Goal: Book appointment/travel/reservation

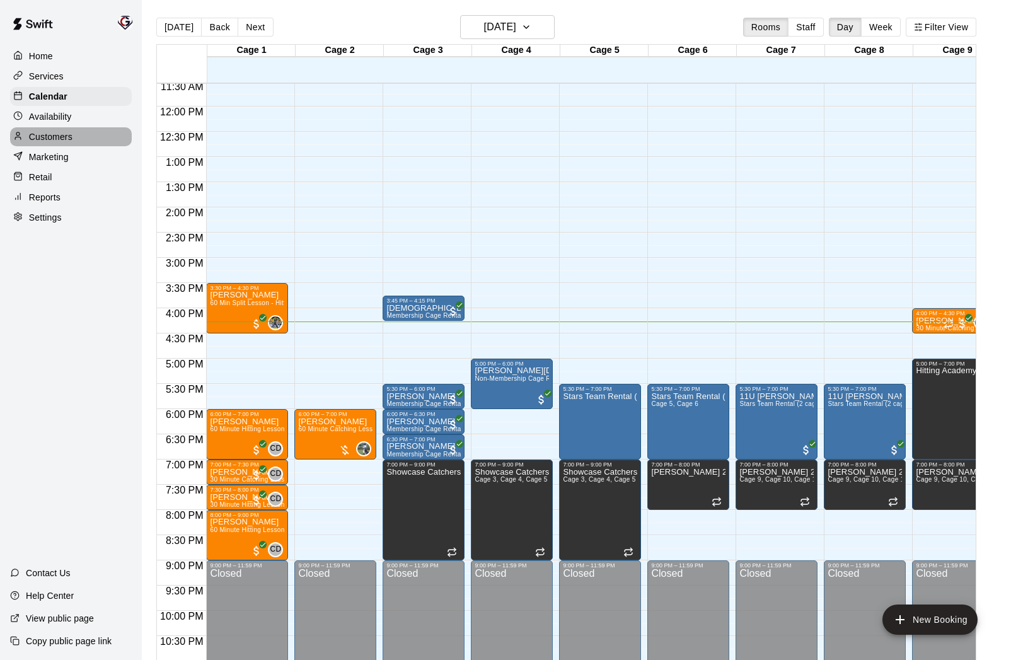
click at [54, 138] on p "Customers" at bounding box center [50, 136] width 43 height 13
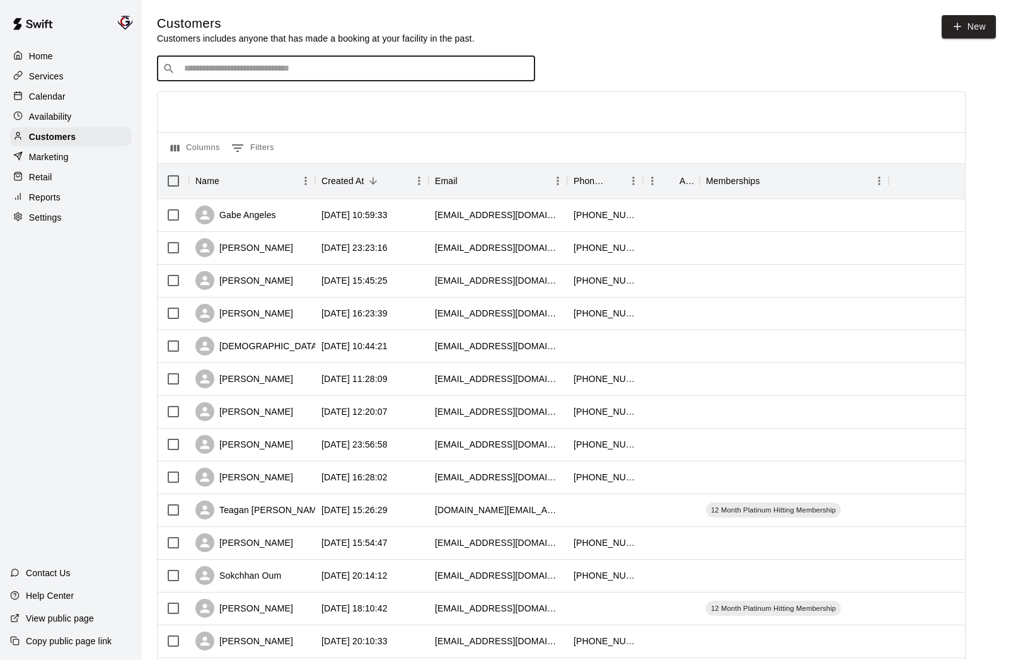
click at [344, 68] on input "Search customers by name or email" at bounding box center [354, 68] width 349 height 13
type input "*"
type input "****"
click at [376, 109] on div "Svanik [PERSON_NAME] 1 Month Platinum Hitting Membership [EMAIL_ADDRESS][DOMAIN…" at bounding box center [316, 101] width 248 height 27
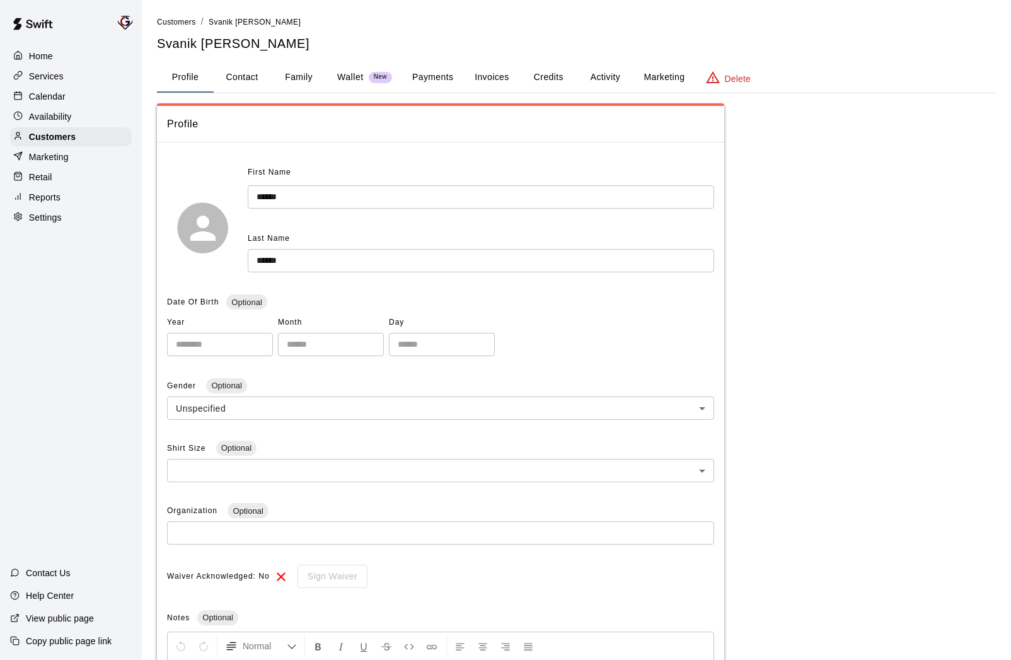
click at [597, 75] on button "Activity" at bounding box center [605, 77] width 57 height 30
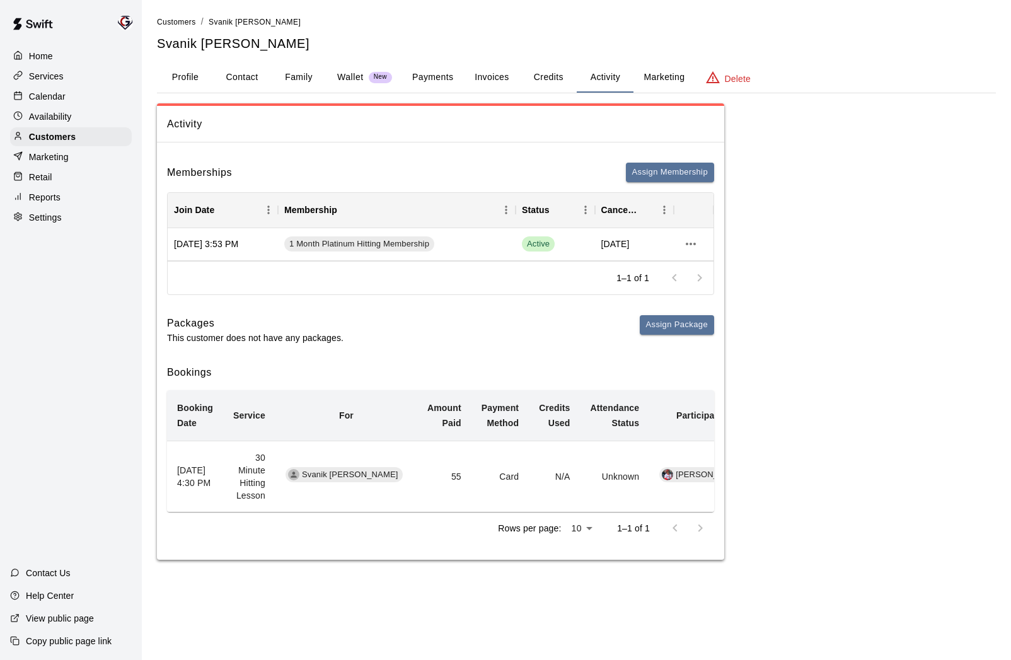
click at [57, 103] on div "Calendar" at bounding box center [71, 96] width 122 height 19
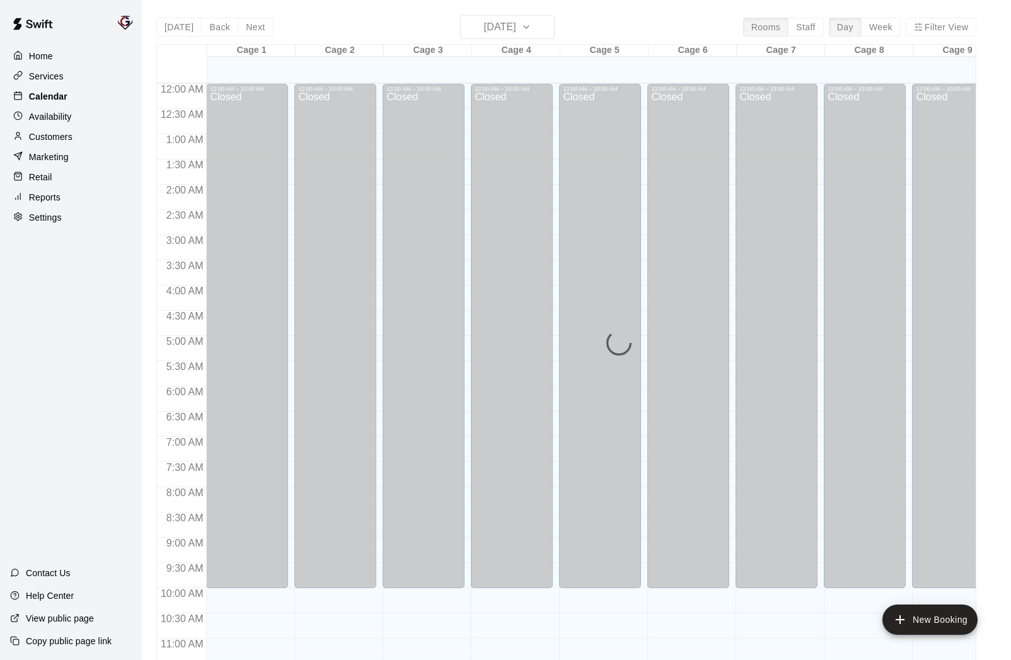
scroll to position [582, 0]
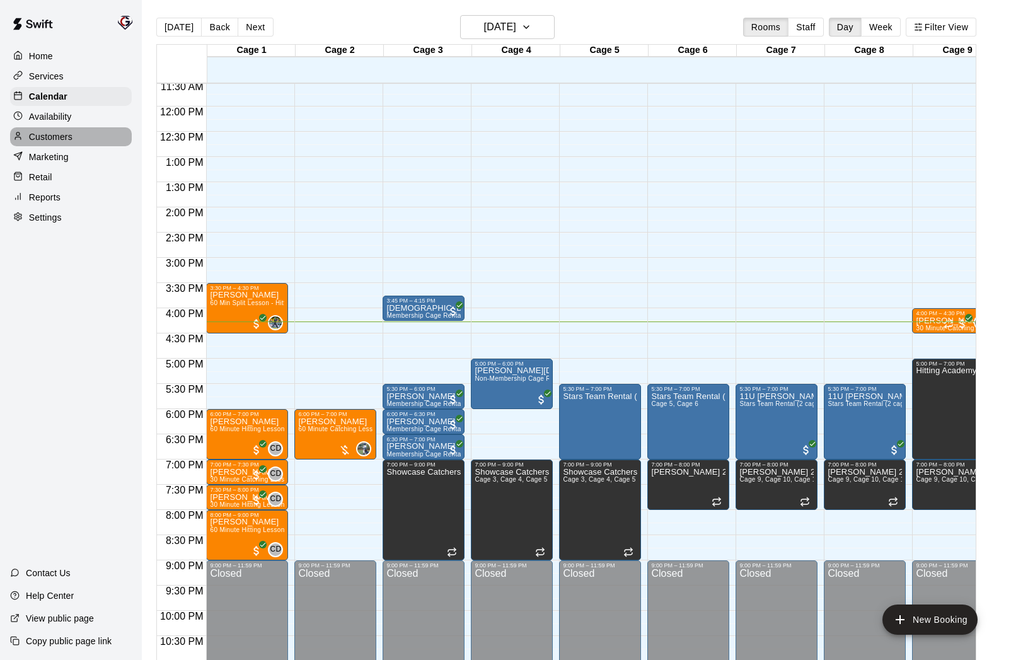
click at [55, 135] on p "Customers" at bounding box center [50, 136] width 43 height 13
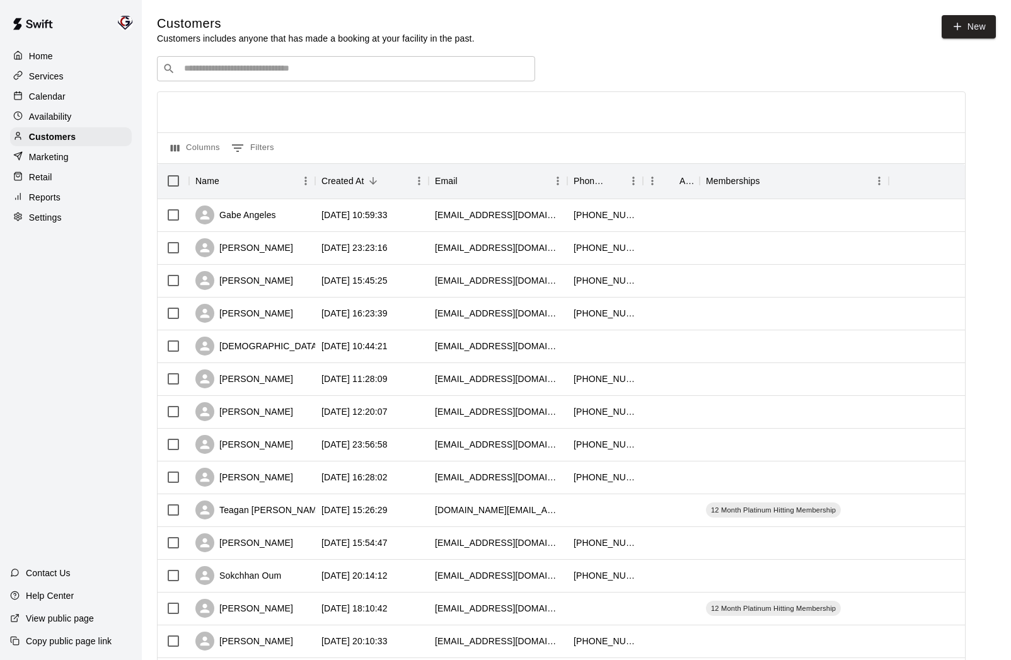
click at [287, 71] on input "Search customers by name or email" at bounding box center [354, 68] width 349 height 13
type input "**********"
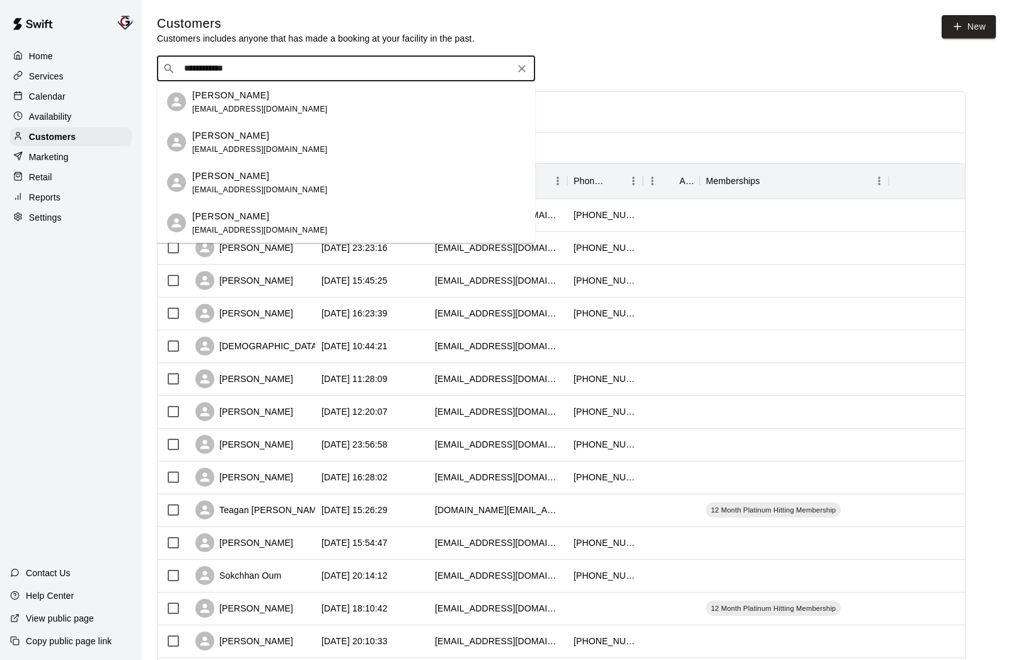
drag, startPoint x: 244, startPoint y: 71, endPoint x: 261, endPoint y: 71, distance: 17.0
click at [261, 71] on input "**********" at bounding box center [345, 68] width 330 height 13
click at [249, 137] on p "[PERSON_NAME]" at bounding box center [230, 135] width 77 height 13
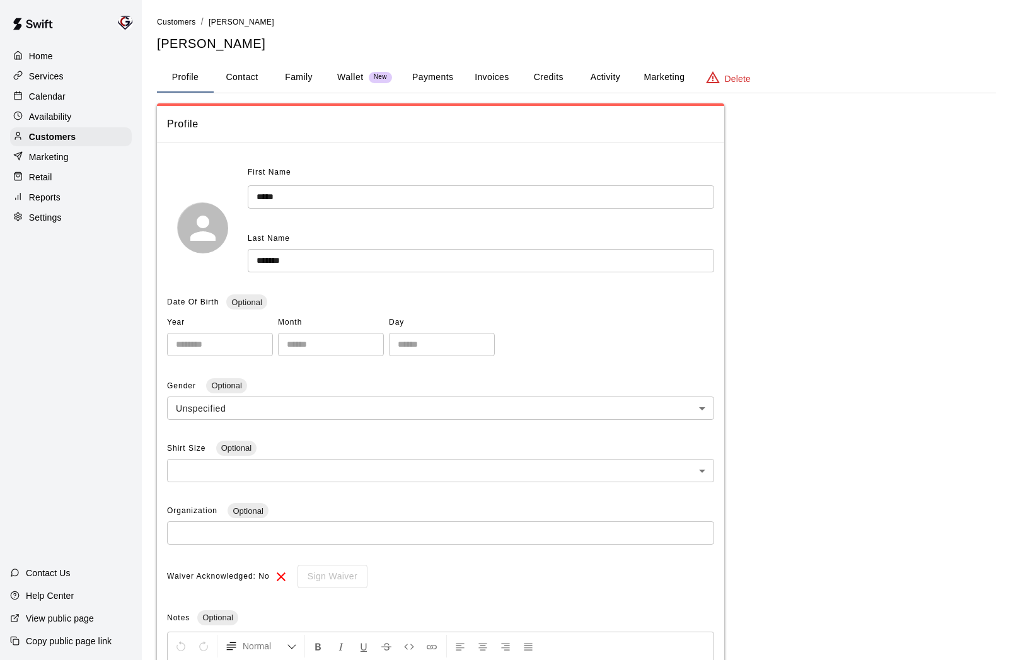
click at [606, 83] on button "Activity" at bounding box center [605, 77] width 57 height 30
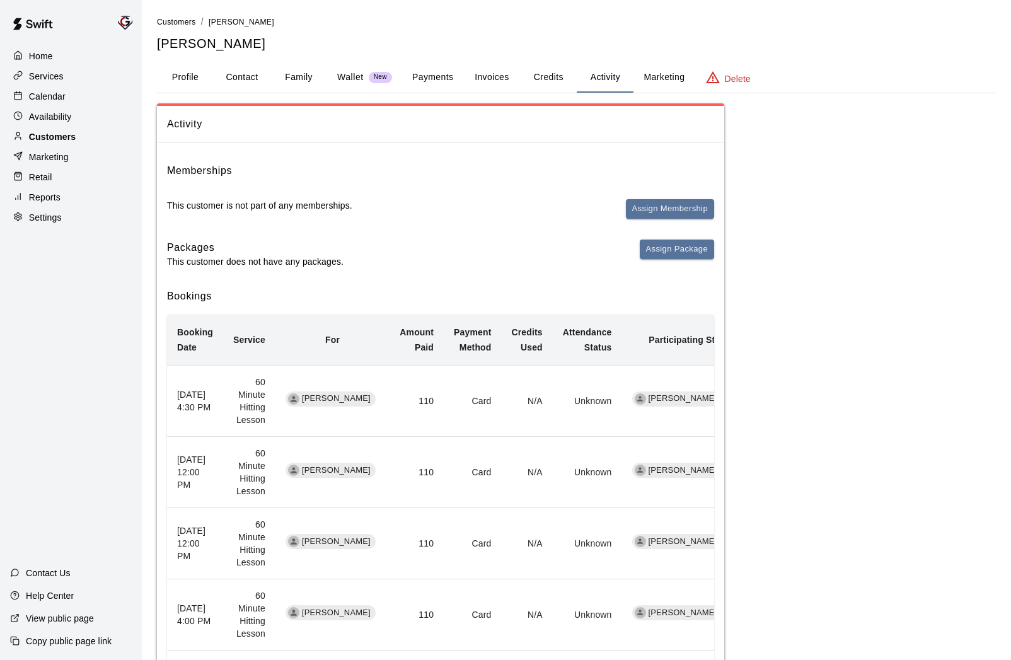
scroll to position [2, 0]
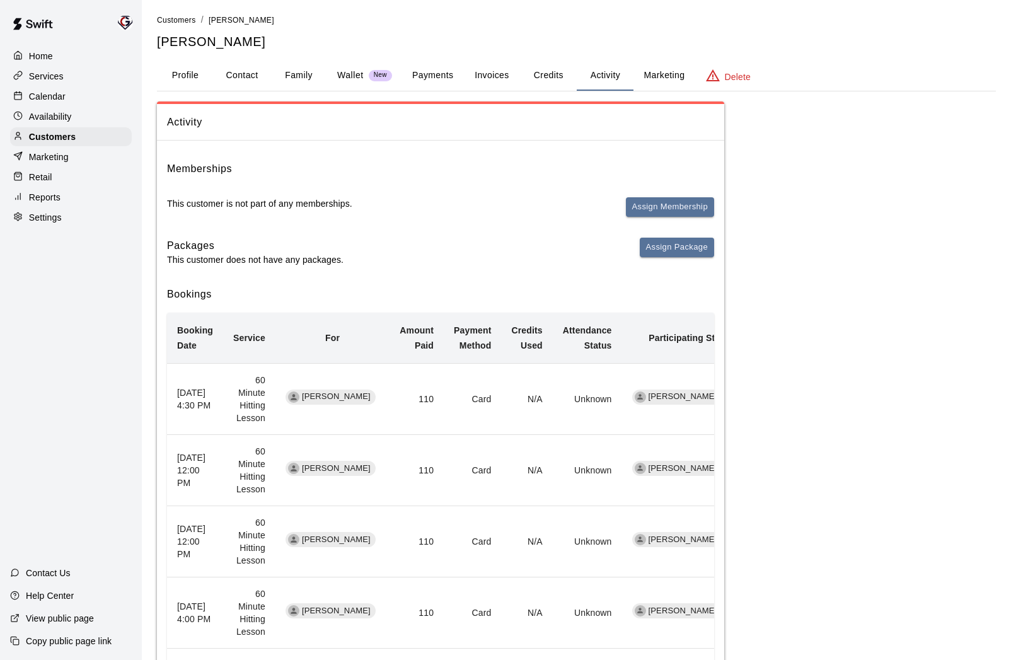
click at [39, 96] on p "Calendar" at bounding box center [47, 96] width 37 height 13
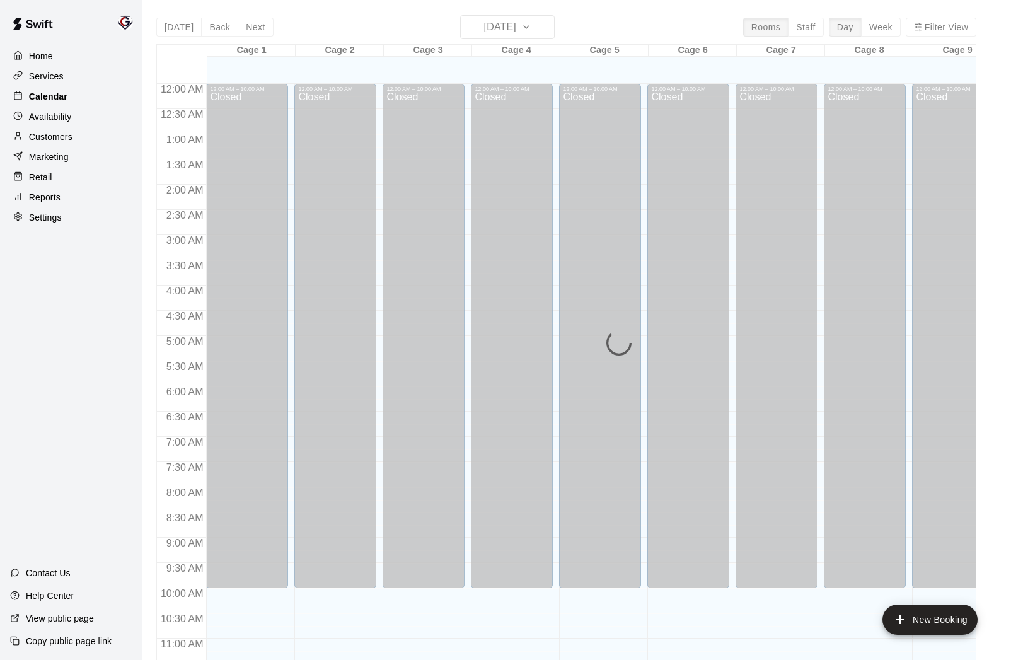
scroll to position [582, 0]
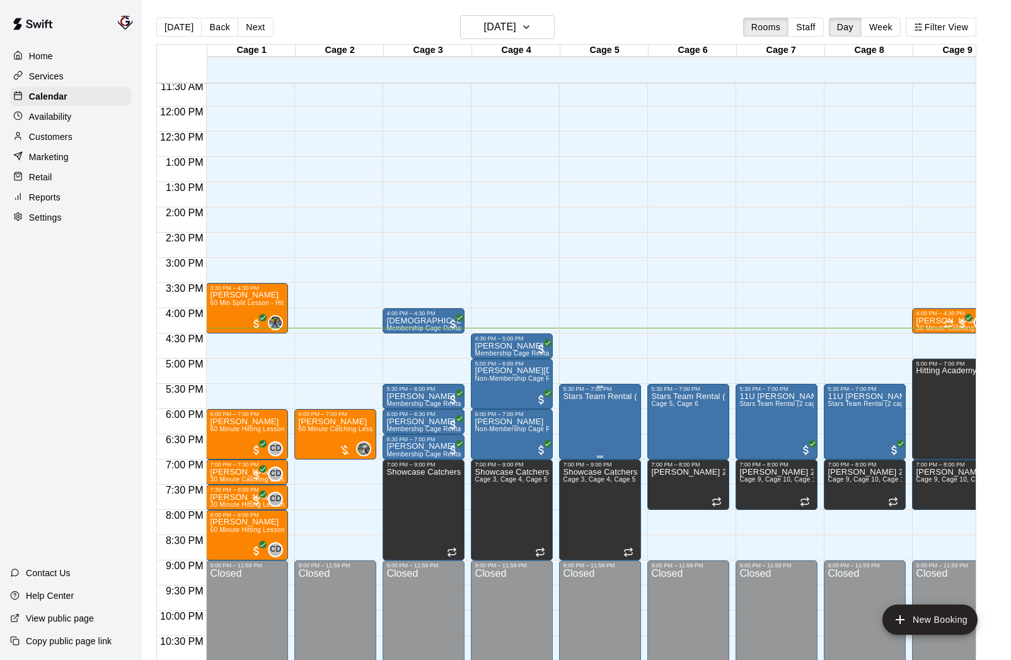
click at [576, 437] on img "edit" at bounding box center [576, 436] width 14 height 14
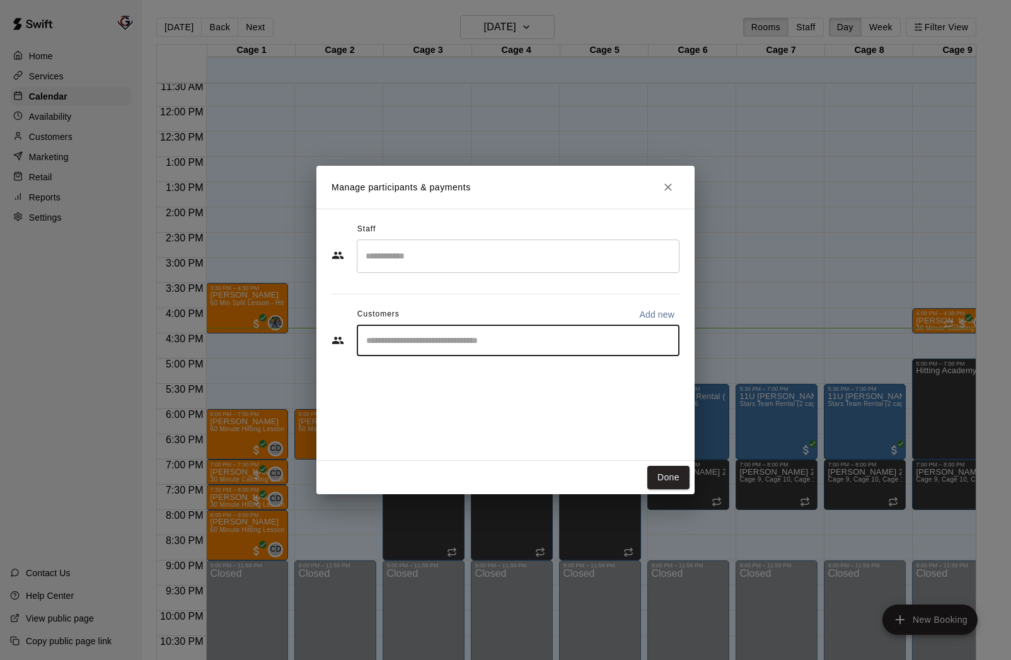
click at [421, 345] on input "Start typing to search customers..." at bounding box center [517, 340] width 311 height 13
type input "******"
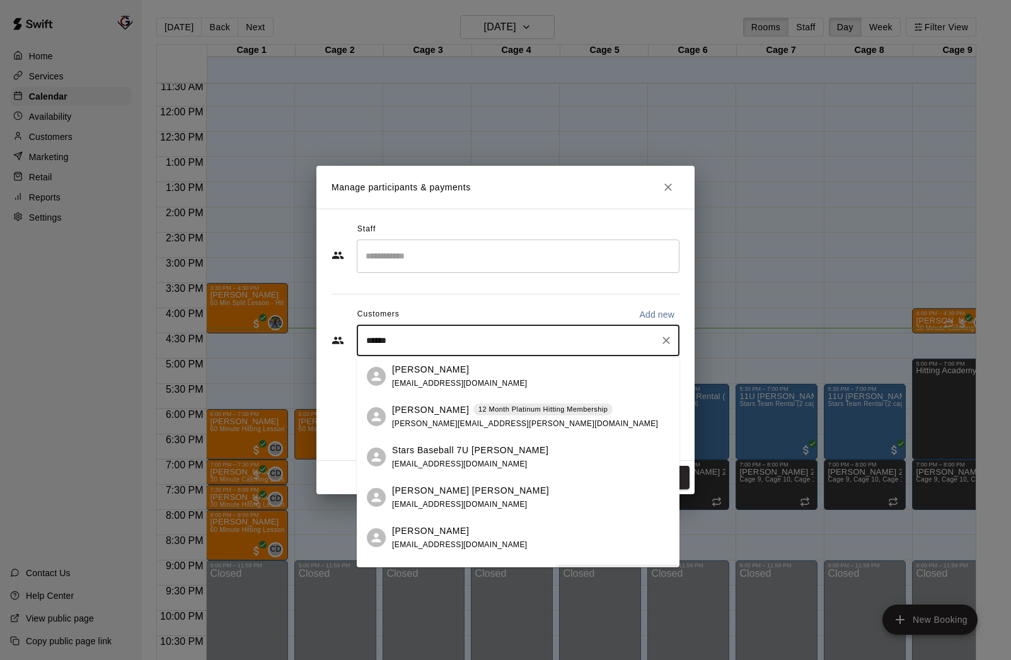
click at [414, 454] on p "Stars Baseball 7U [PERSON_NAME]" at bounding box center [470, 450] width 156 height 13
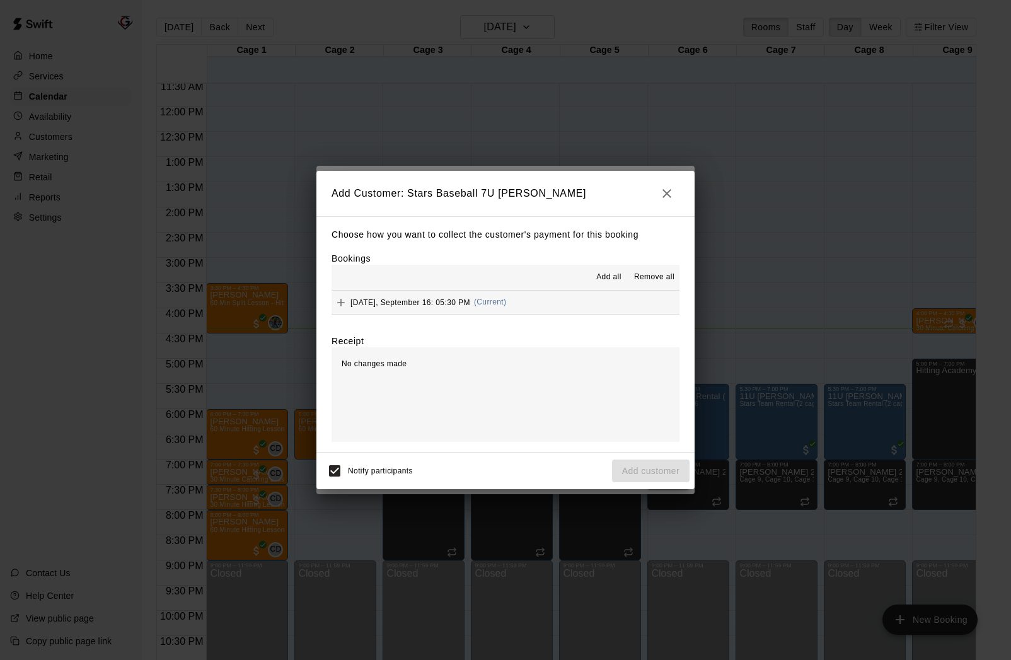
click at [366, 306] on div "[DATE], September 16: 05:30 PM (Current)" at bounding box center [419, 302] width 175 height 19
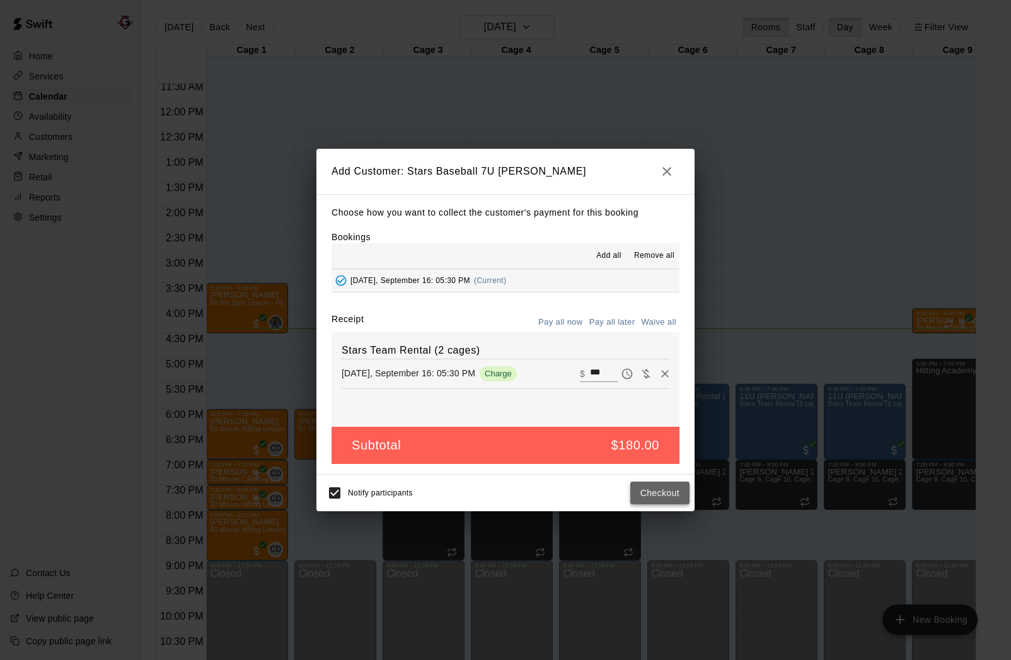
click at [656, 495] on button "Checkout" at bounding box center [659, 493] width 59 height 23
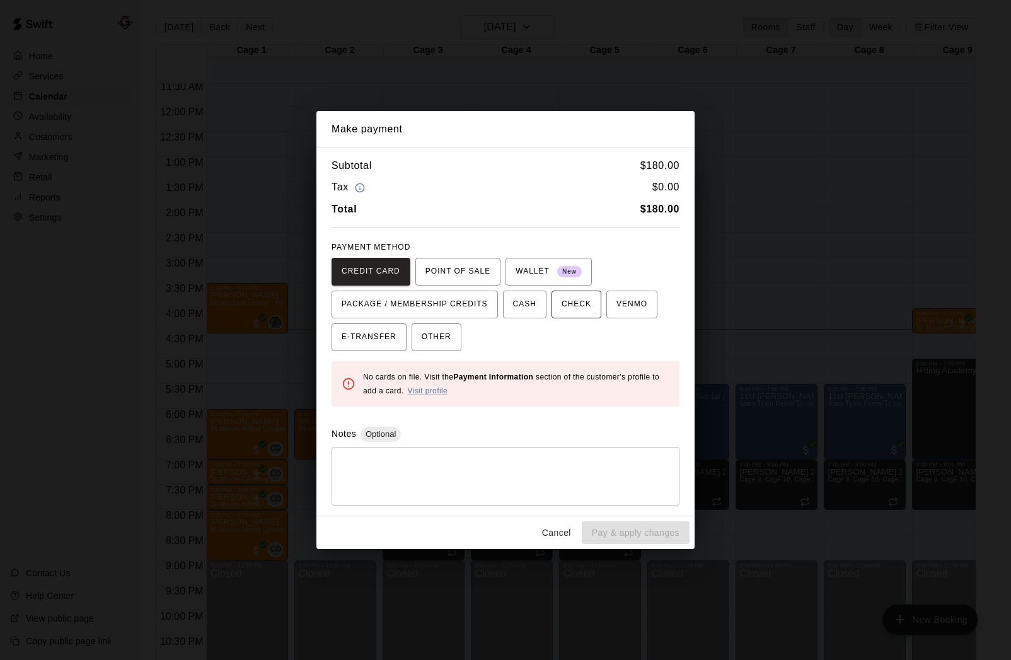
click at [577, 308] on span "CHECK" at bounding box center [577, 304] width 30 height 20
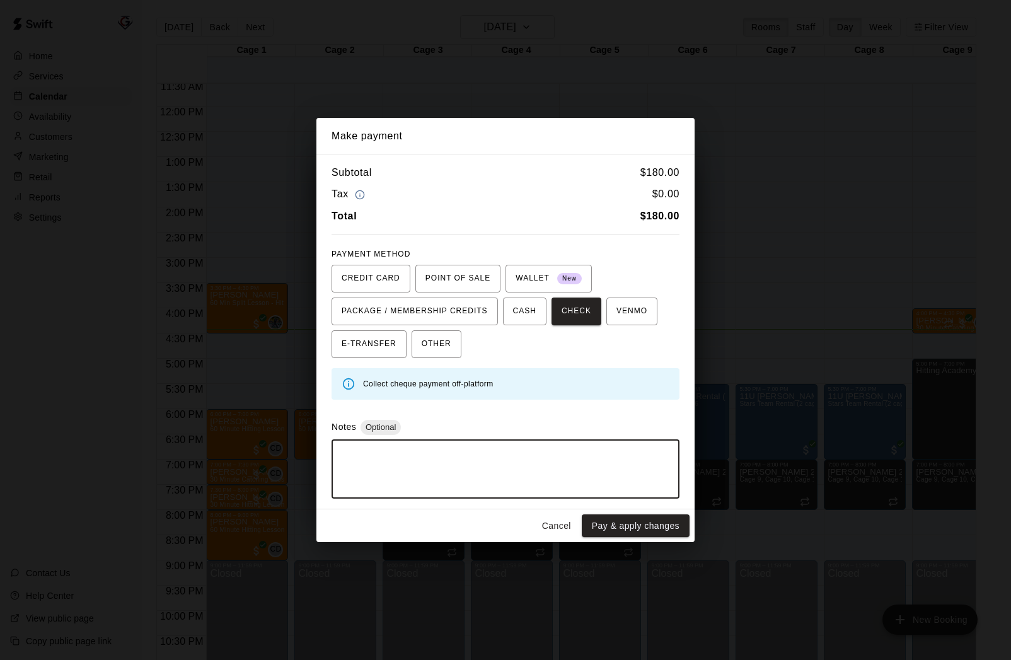
click at [468, 469] on textarea at bounding box center [505, 469] width 330 height 38
type textarea "**********"
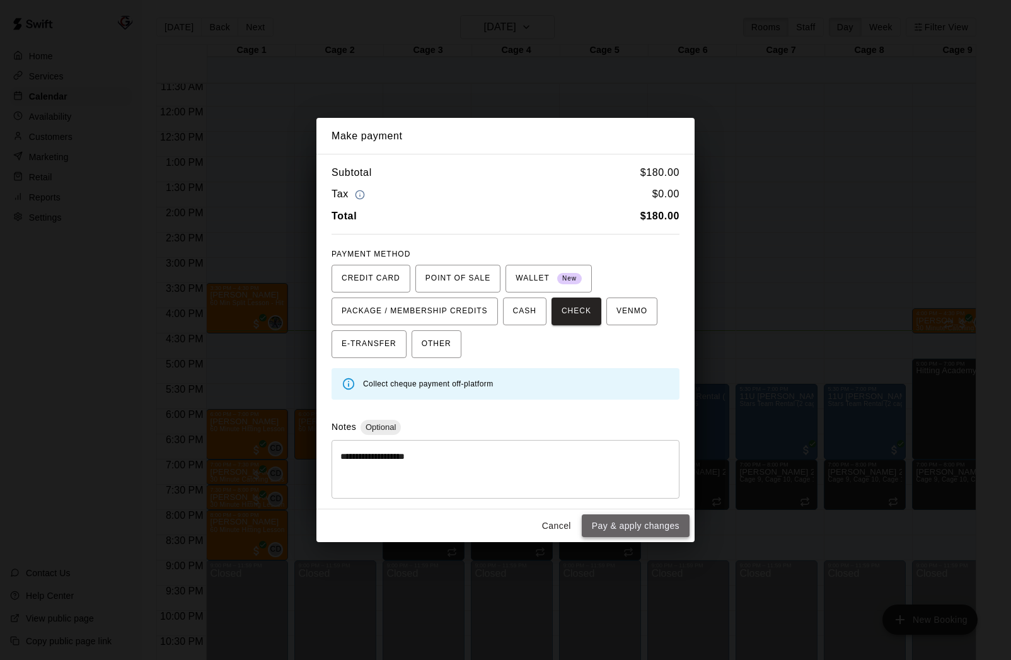
click at [614, 527] on button "Pay & apply changes" at bounding box center [636, 525] width 108 height 23
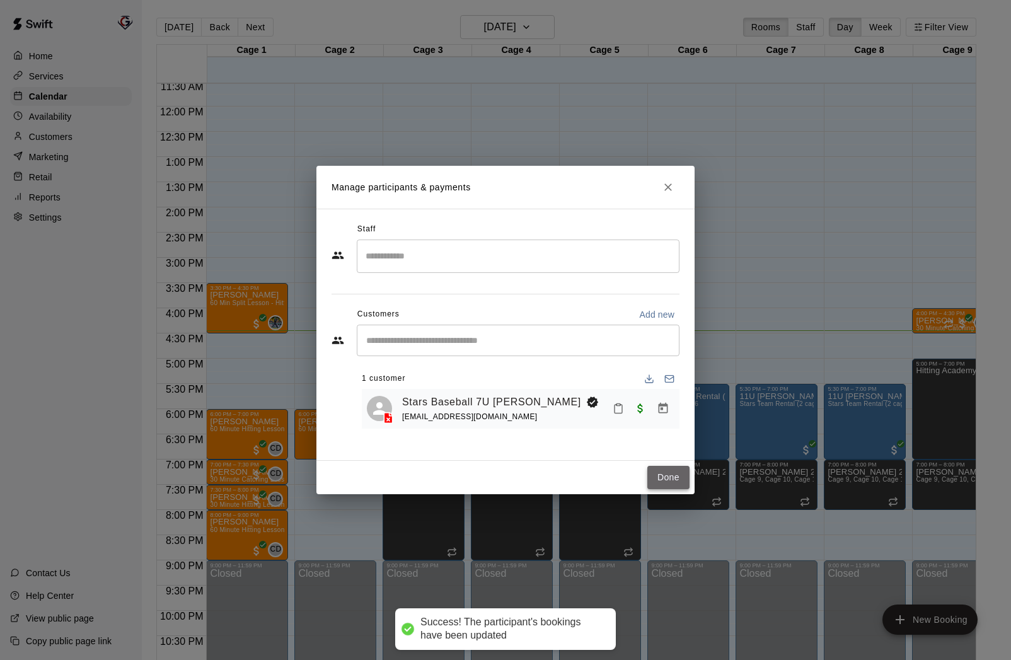
click at [671, 478] on button "Done" at bounding box center [668, 477] width 42 height 23
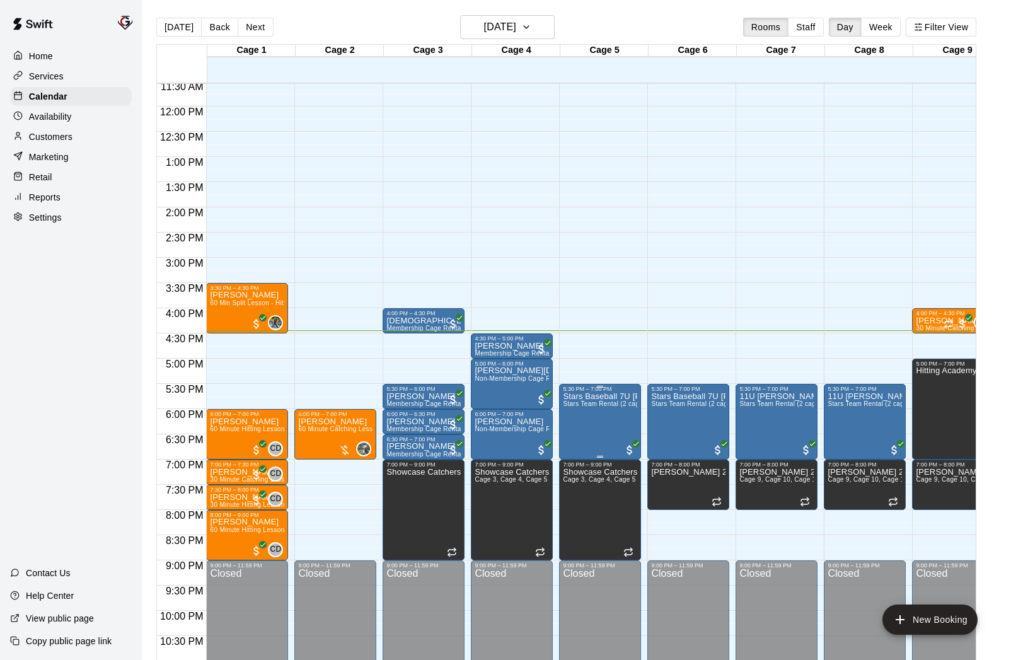
click at [620, 396] on p "Stars Baseball 7U [PERSON_NAME]" at bounding box center [600, 396] width 74 height 0
click at [579, 410] on icon "edit" at bounding box center [576, 409] width 15 height 15
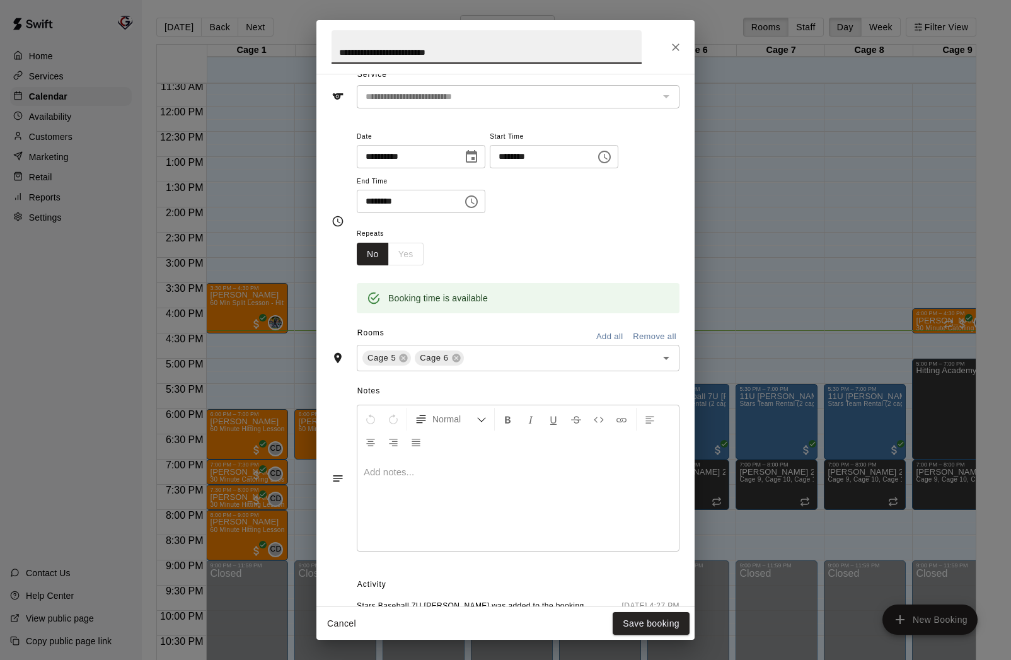
scroll to position [0, 0]
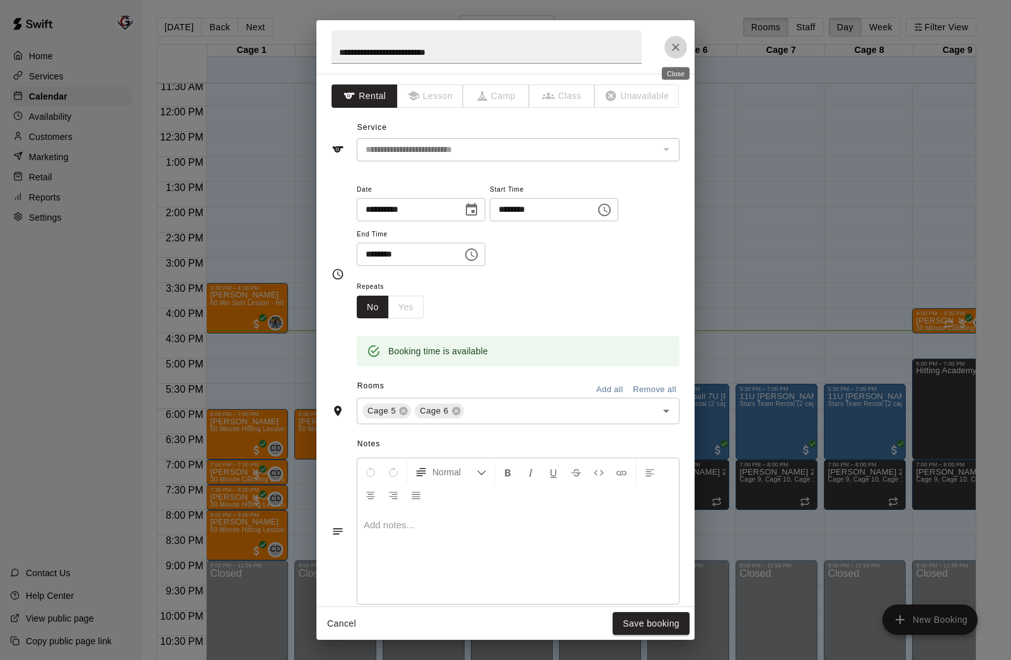
click at [674, 45] on icon "Close" at bounding box center [675, 47] width 13 height 13
